Goal: Check status

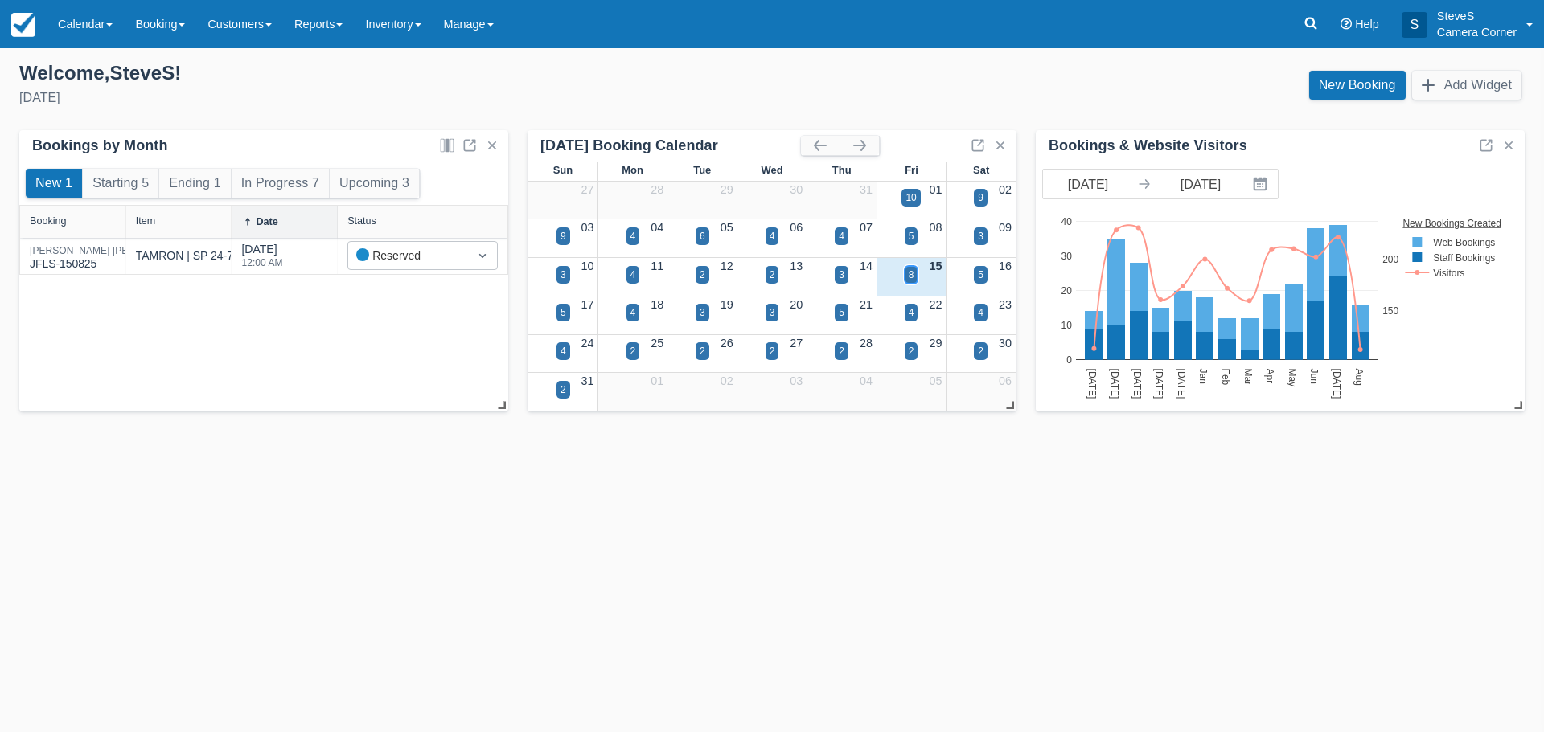
click at [917, 270] on div "8" at bounding box center [911, 275] width 14 height 18
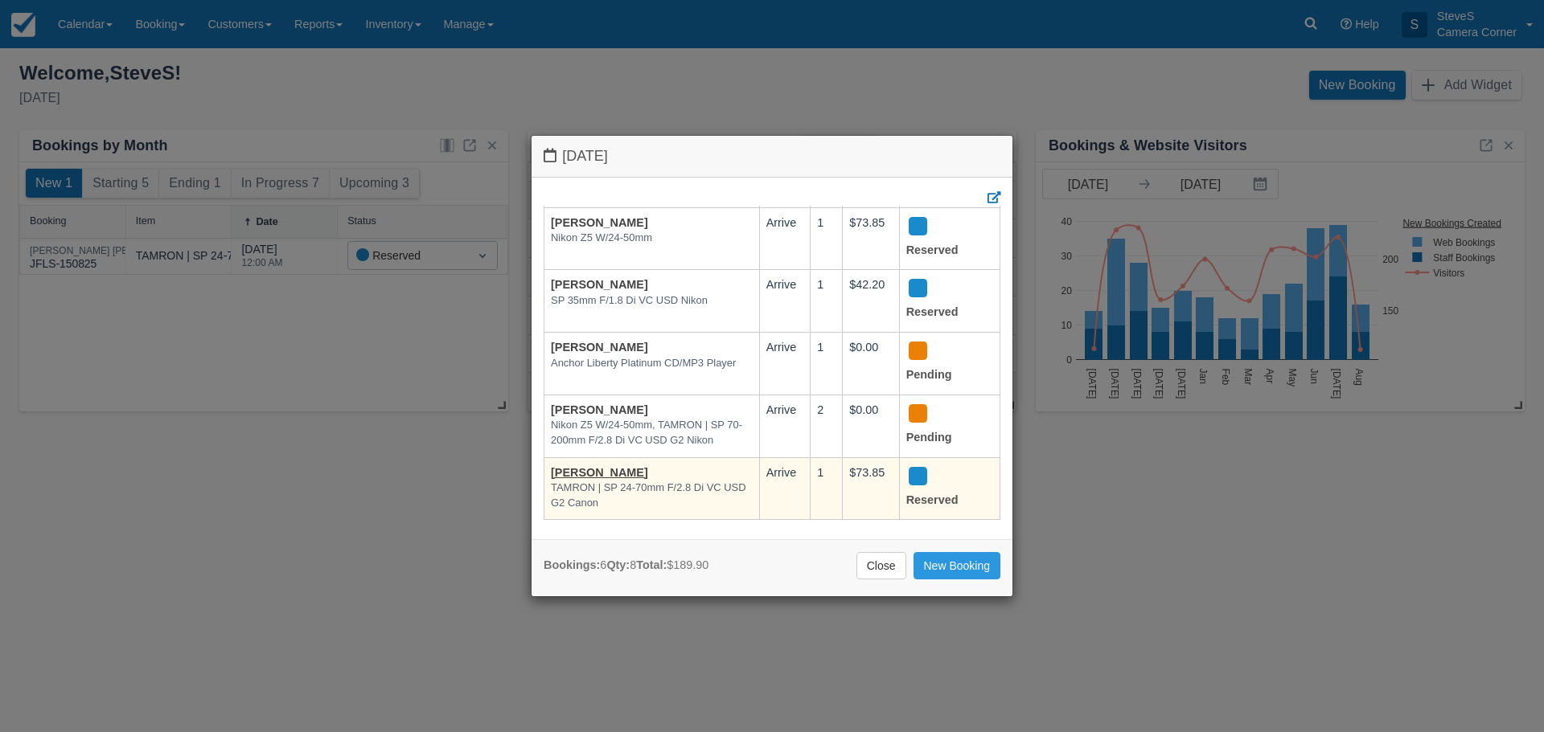
scroll to position [129, 0]
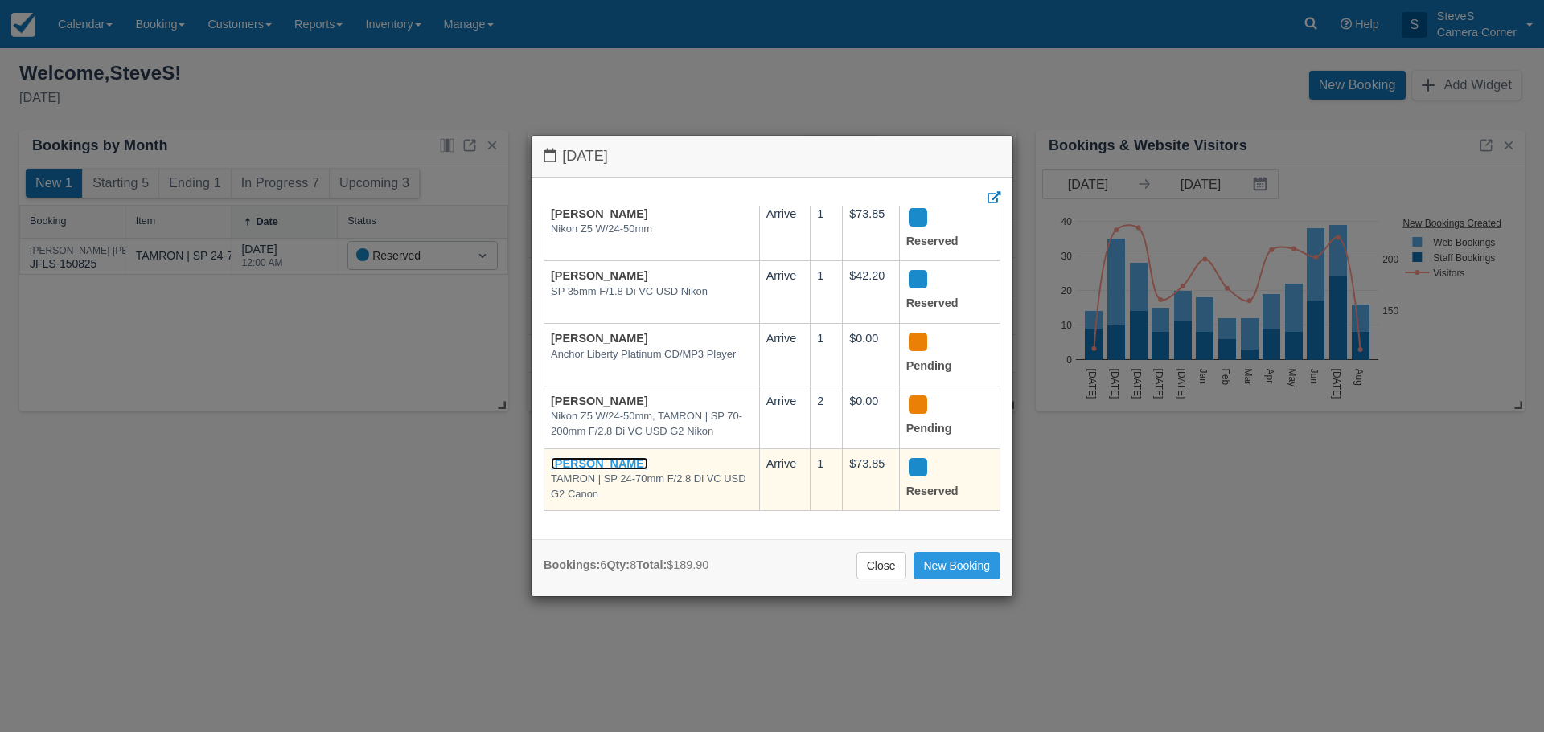
click at [593, 457] on link "[PERSON_NAME]" at bounding box center [599, 463] width 97 height 13
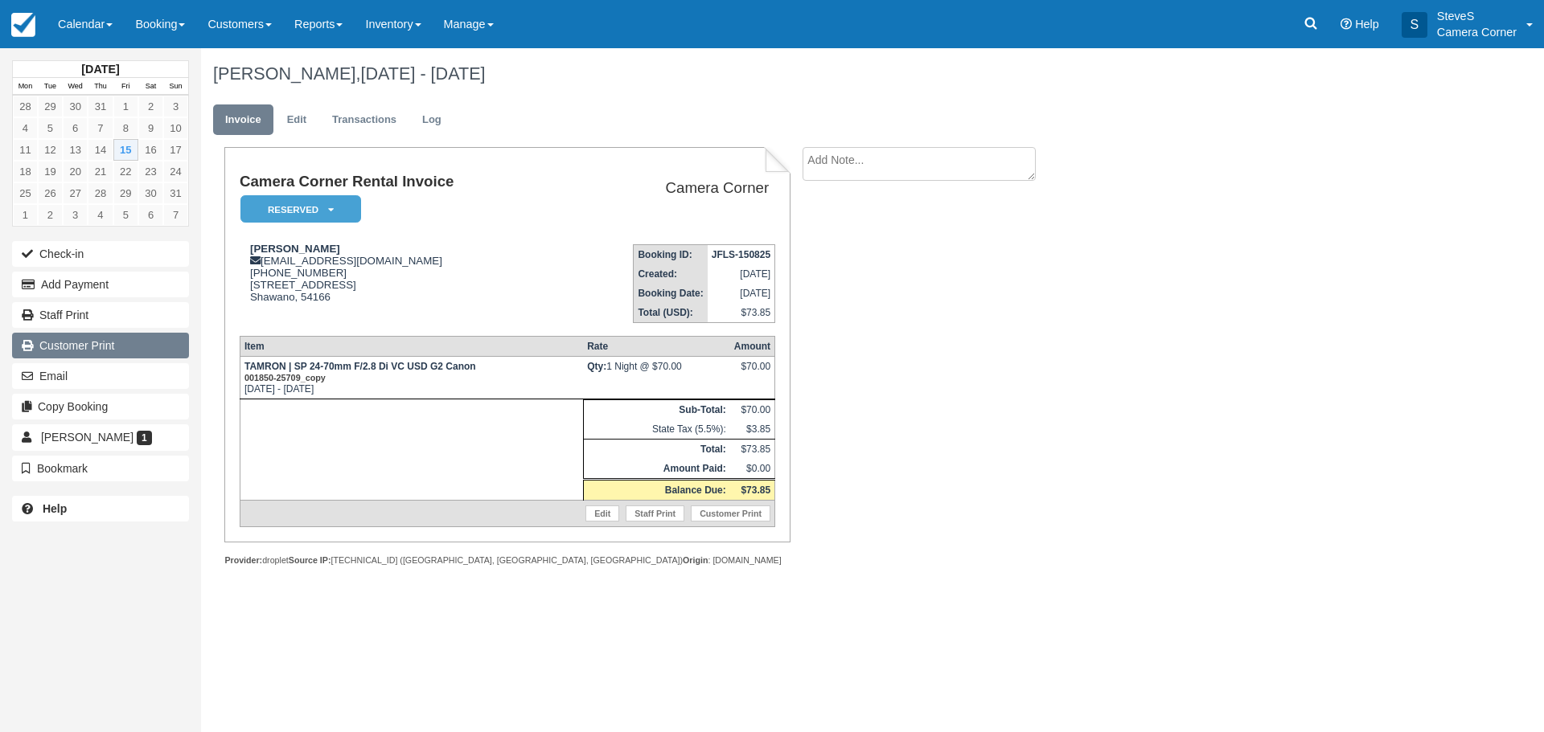
click at [118, 347] on link "Customer Print" at bounding box center [100, 346] width 177 height 26
click at [26, 12] on link at bounding box center [23, 24] width 47 height 48
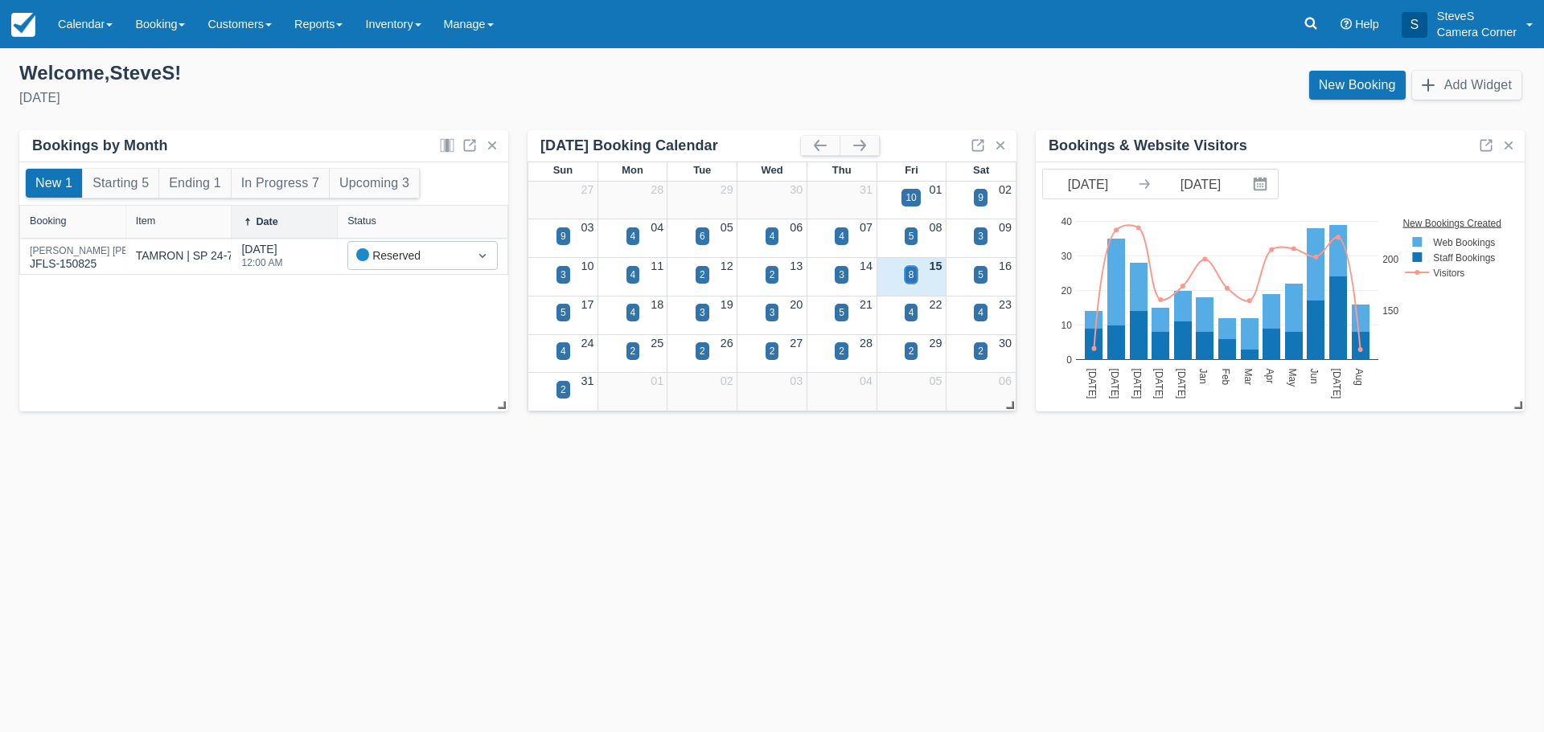
click at [916, 272] on div "8" at bounding box center [911, 275] width 14 height 18
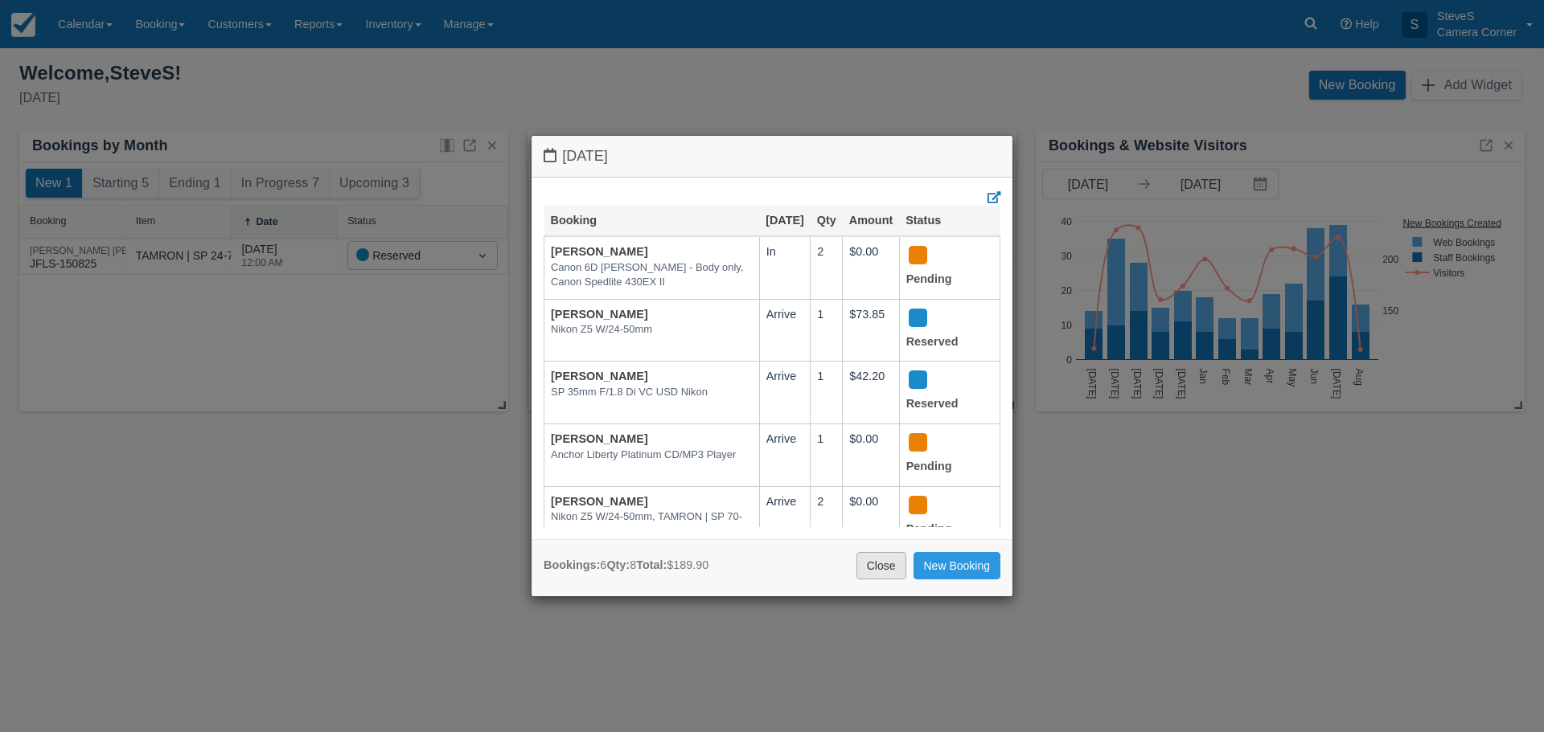
click at [890, 564] on link "Close" at bounding box center [881, 565] width 50 height 27
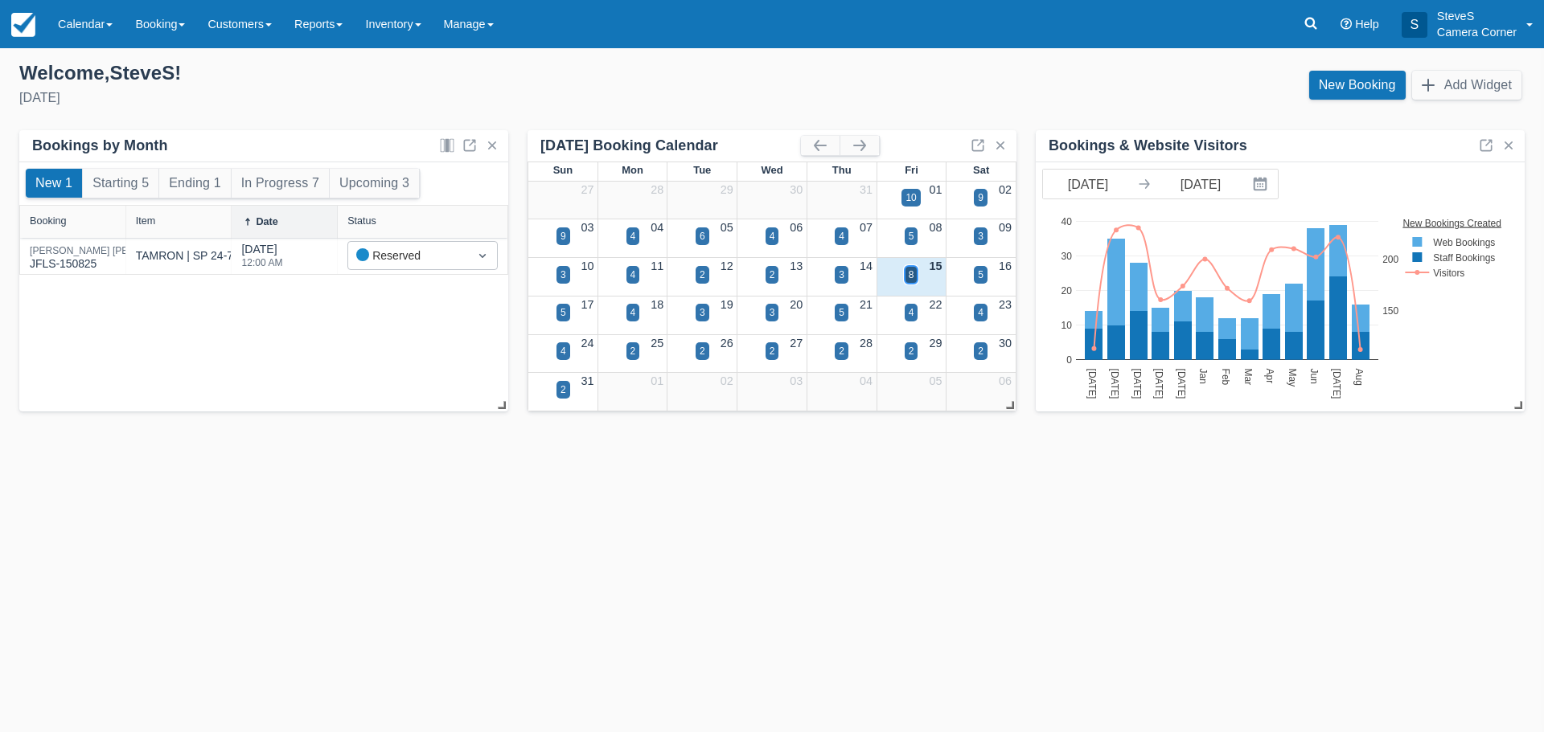
click at [911, 273] on div "8" at bounding box center [911, 275] width 6 height 14
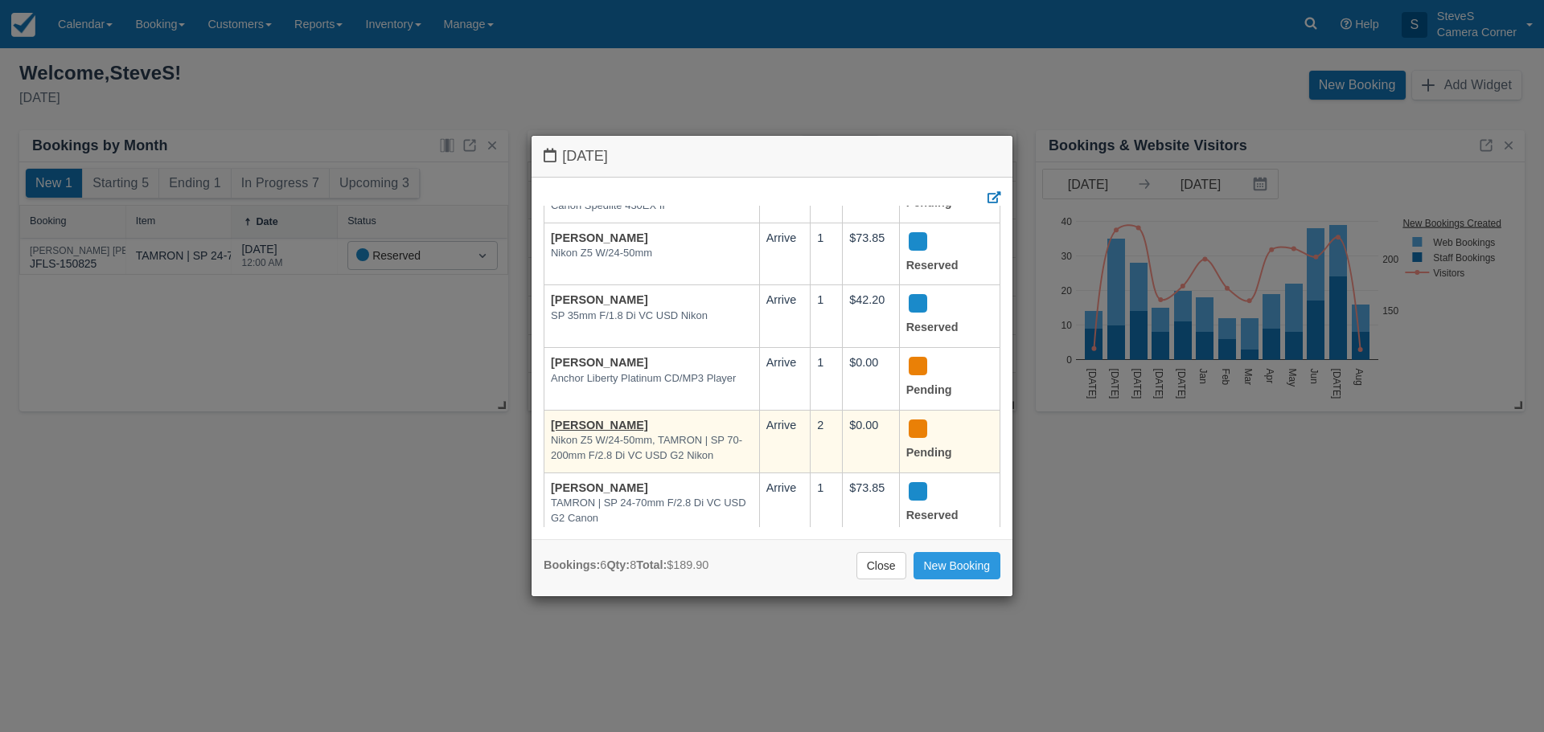
scroll to position [129, 0]
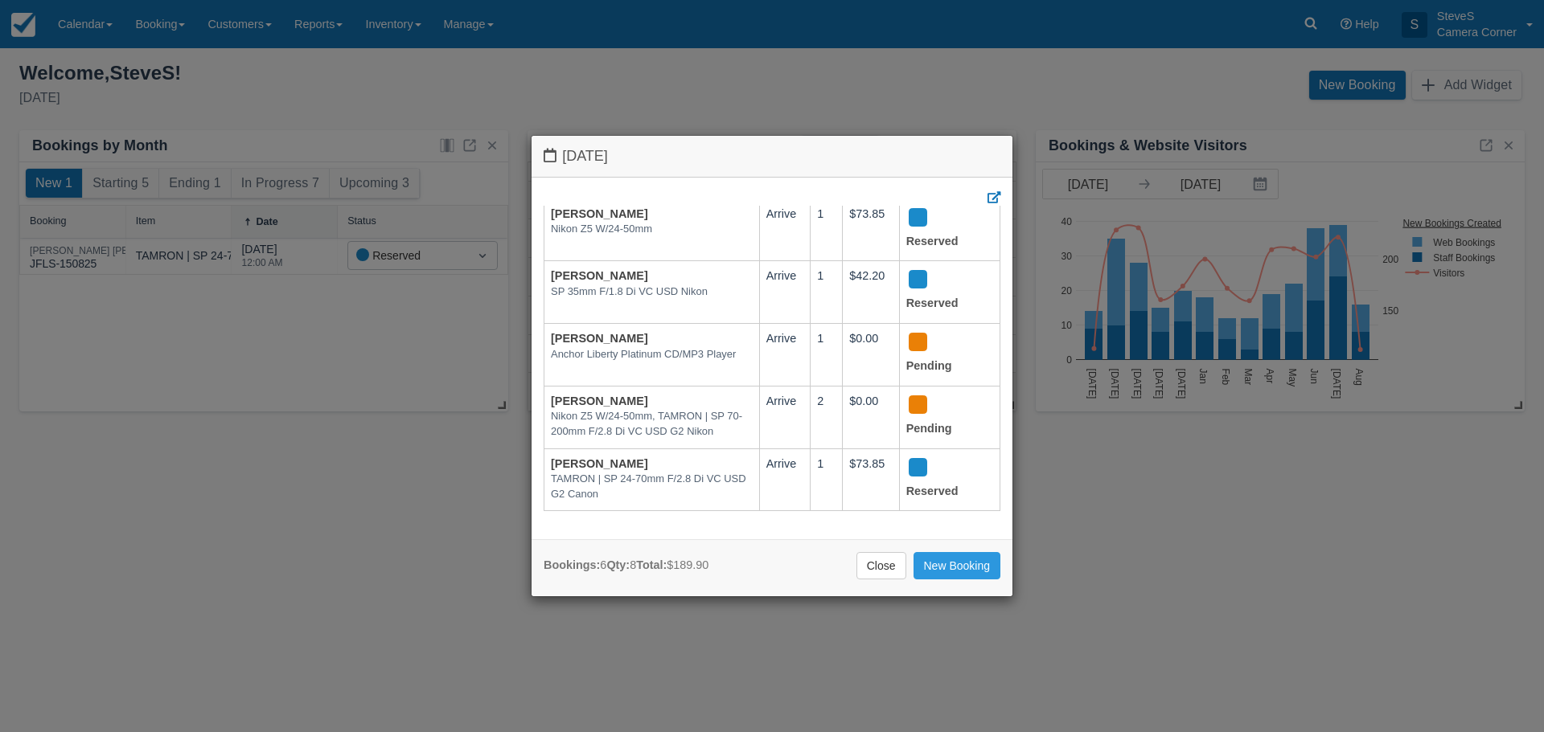
click at [1244, 92] on div "Friday August 15 2025 Booking Aug 15 Qty Amount Status Lawrenc Johnson Canon 6D…" at bounding box center [772, 366] width 1544 height 732
